Goal: Information Seeking & Learning: Learn about a topic

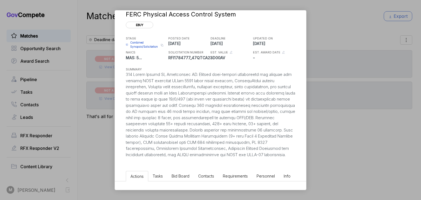
scroll to position [12, 0]
click at [79, 56] on div "FERC Physical Access Control System ebuy STAGE Combined Synopsis/Solicitation C…" at bounding box center [210, 100] width 421 height 200
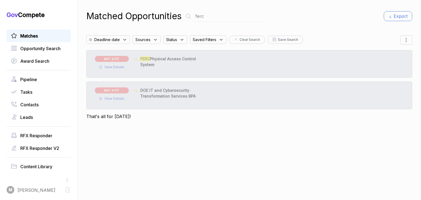
click at [122, 60] on span "NOT A FIT" at bounding box center [112, 59] width 34 height 6
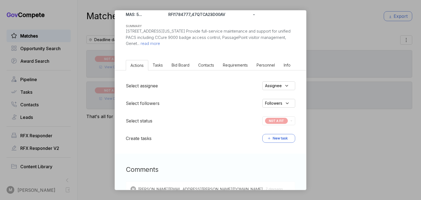
scroll to position [55, 0]
click at [288, 119] on div "NOT A FIT" at bounding box center [278, 120] width 33 height 9
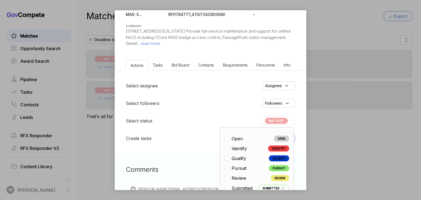
click at [226, 157] on input "checkbox" at bounding box center [226, 158] width 5 height 5
checkbox input "true"
checkbox input "false"
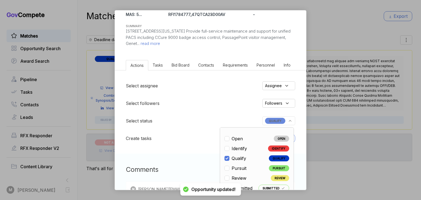
click at [353, 65] on div "FERC Physical Access Control System ebuy STAGE Combined Synopsis/Solicitation C…" at bounding box center [210, 100] width 421 height 200
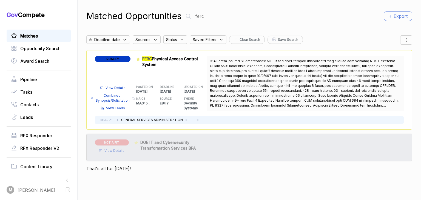
click at [115, 99] on span "Combined Synopsis/Solicitation" at bounding box center [112, 98] width 35 height 10
click at [209, 16] on input "ferc" at bounding box center [227, 16] width 71 height 11
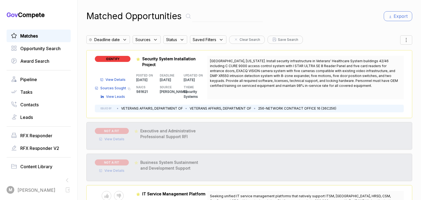
click at [249, 82] on span "[GEOGRAPHIC_DATA], [US_STATE]. Install security infrastructure in Veterans' Hea…" at bounding box center [304, 73] width 188 height 29
click at [117, 60] on span "IDENTIFY" at bounding box center [113, 59] width 36 height 6
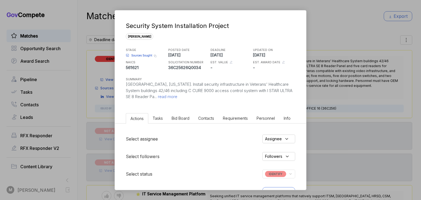
click at [164, 96] on span "read more" at bounding box center [167, 96] width 21 height 5
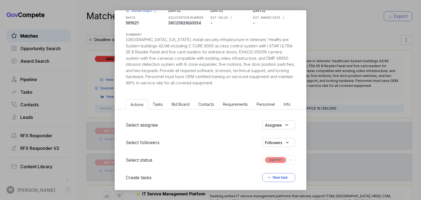
scroll to position [45, 0]
click at [90, 76] on div "Security System Installation Project [PERSON_NAME] STAGE Sources Sought Copy li…" at bounding box center [210, 100] width 421 height 200
